Goal: Information Seeking & Learning: Check status

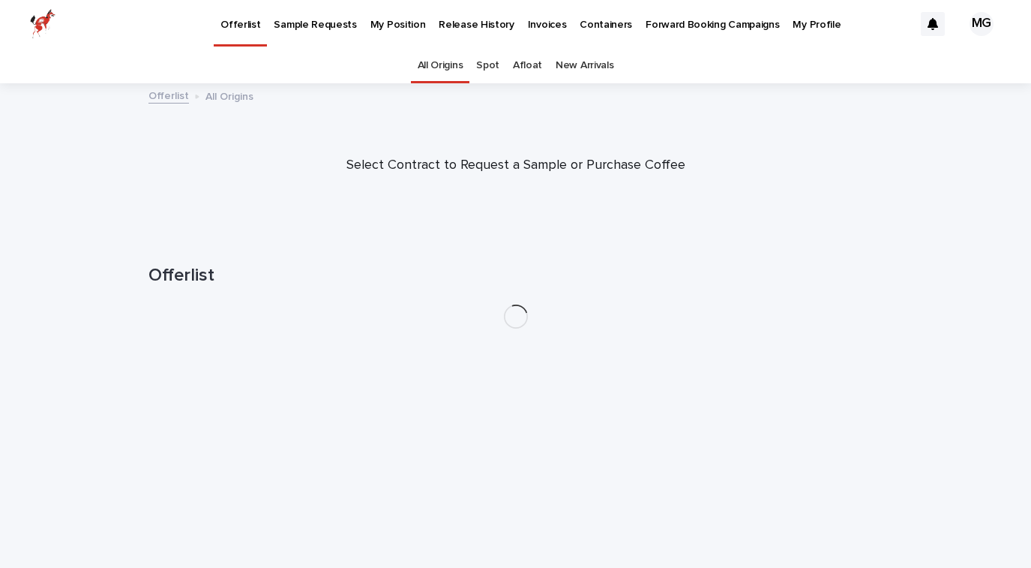
click at [374, 26] on p "My Position" at bounding box center [399, 16] width 56 height 32
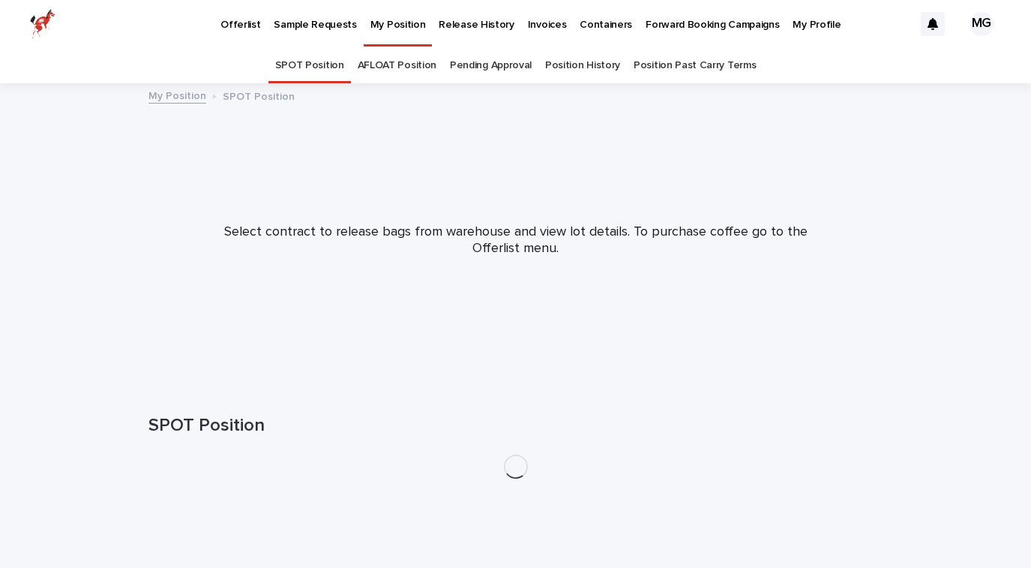
click at [246, 21] on p "Offerlist" at bounding box center [241, 16] width 40 height 32
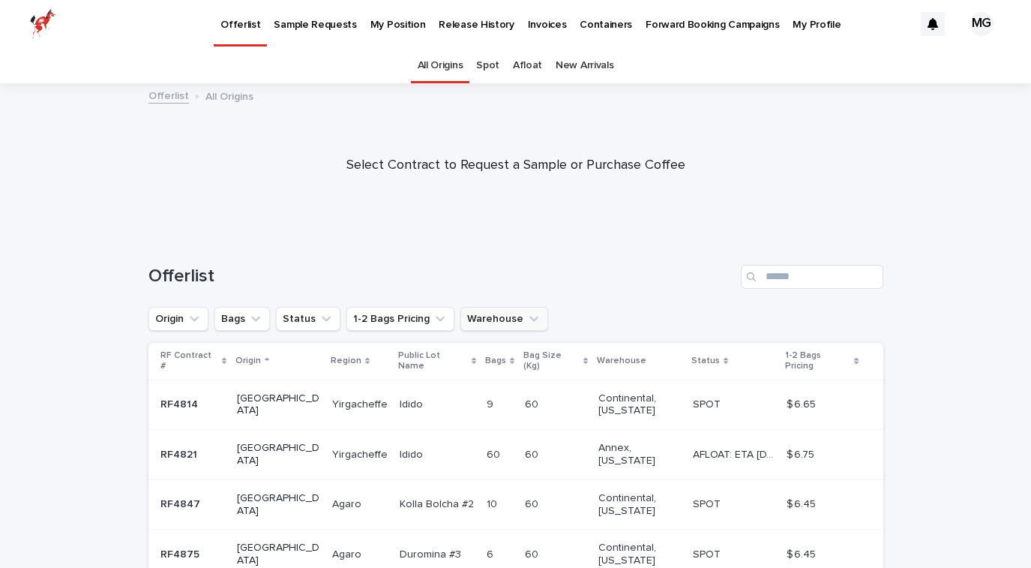
click at [518, 309] on button "Warehouse" at bounding box center [505, 319] width 88 height 24
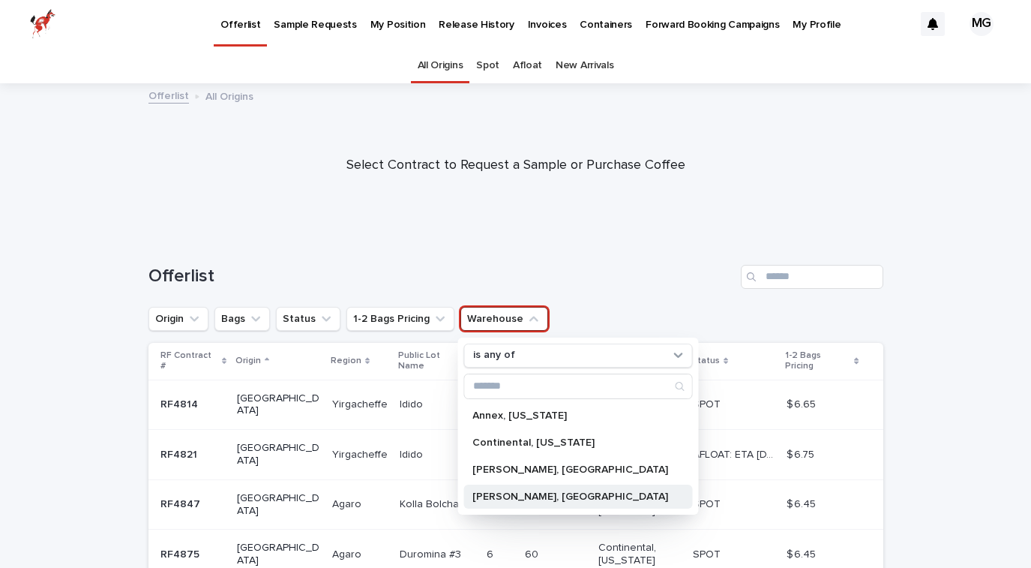
click at [500, 493] on p "[PERSON_NAME], [GEOGRAPHIC_DATA]" at bounding box center [571, 496] width 196 height 11
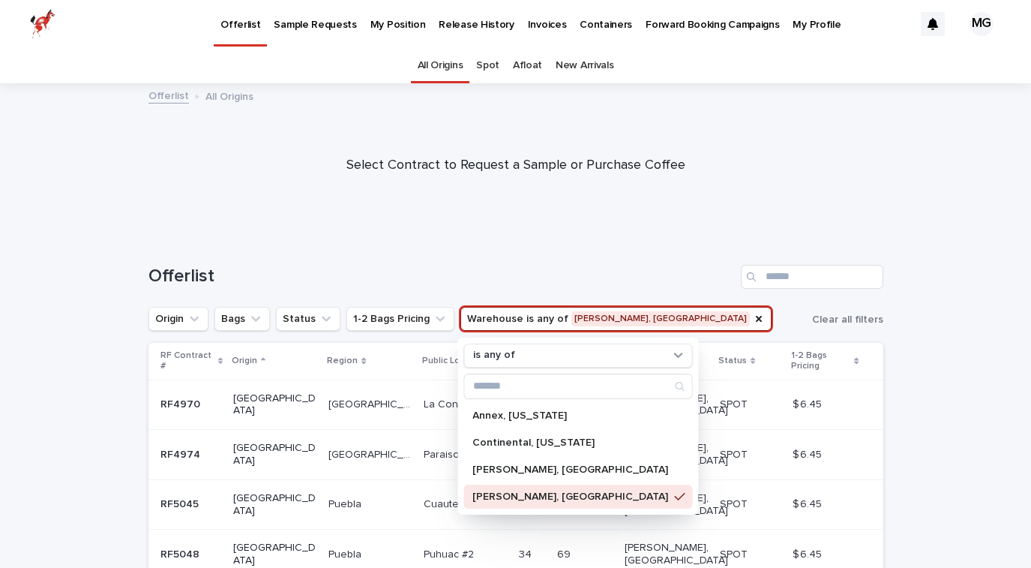
click at [578, 246] on div "Offerlist" at bounding box center [516, 271] width 735 height 72
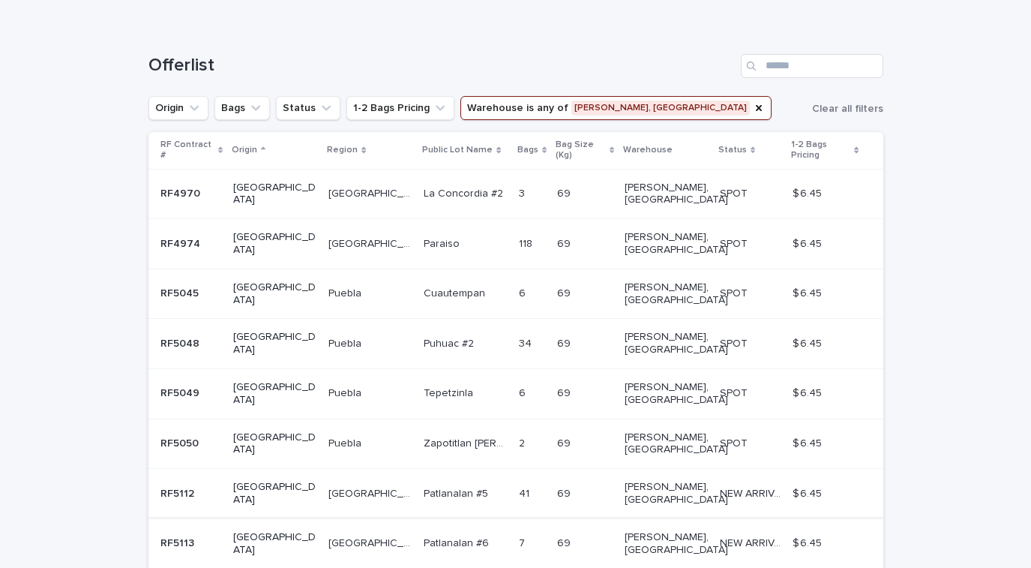
scroll to position [212, 0]
click at [174, 183] on p "RF4970" at bounding box center [182, 191] width 43 height 16
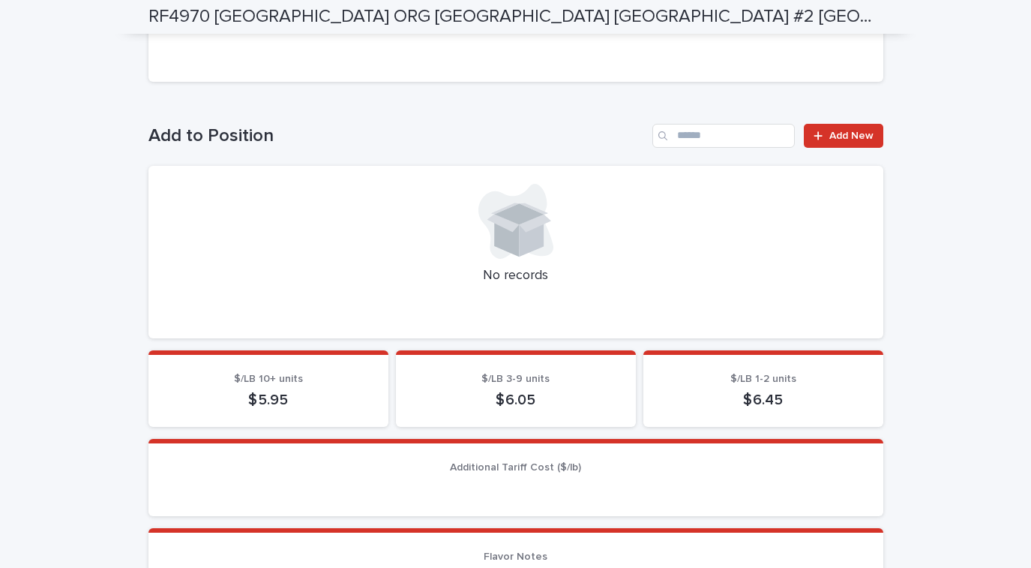
scroll to position [466, 0]
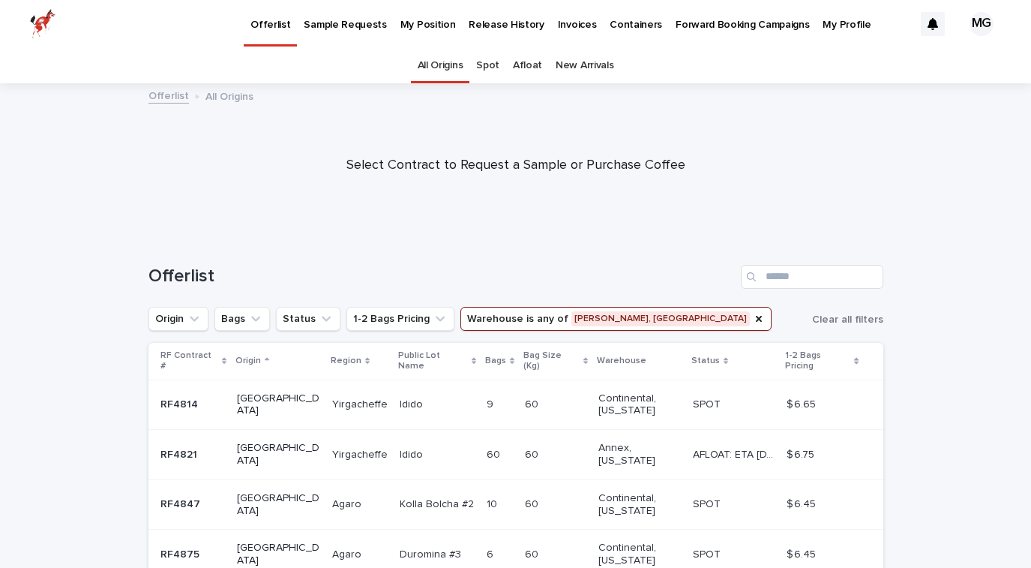
scroll to position [48, 0]
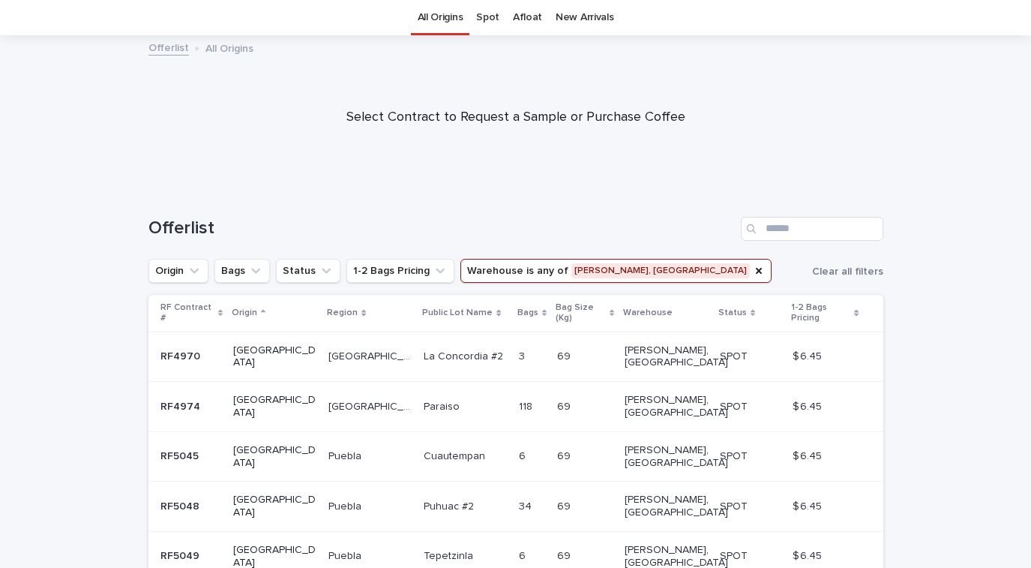
click at [178, 215] on div "Offerlist" at bounding box center [516, 223] width 735 height 72
click at [177, 398] on p "RF4974" at bounding box center [182, 406] width 43 height 16
